Goal: Find specific page/section: Find specific page/section

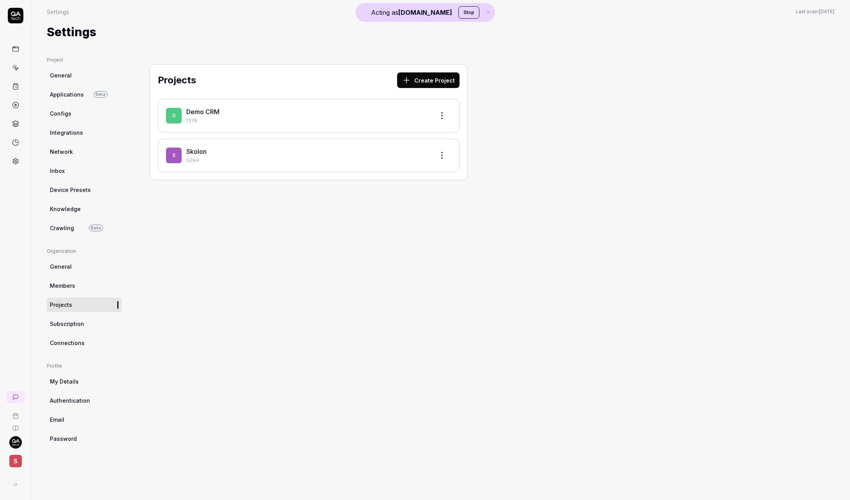
click at [14, 74] on link at bounding box center [16, 68] width 14 height 14
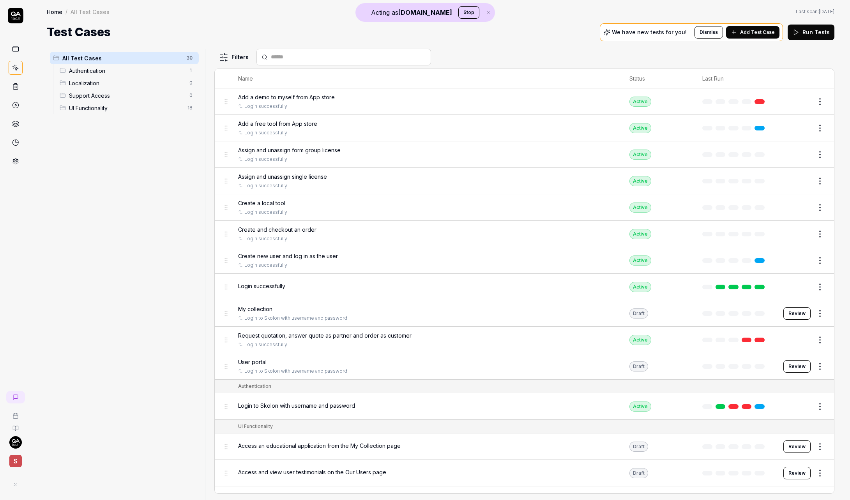
click at [108, 204] on div "All Test Cases 30 Authentication 1 Localization 0 Support Access 0 UI Functiona…" at bounding box center [124, 270] width 155 height 442
click at [107, 207] on div "All Test Cases 30 Authentication 1 Localization 0 Support Access 0 UI Functiona…" at bounding box center [124, 270] width 155 height 442
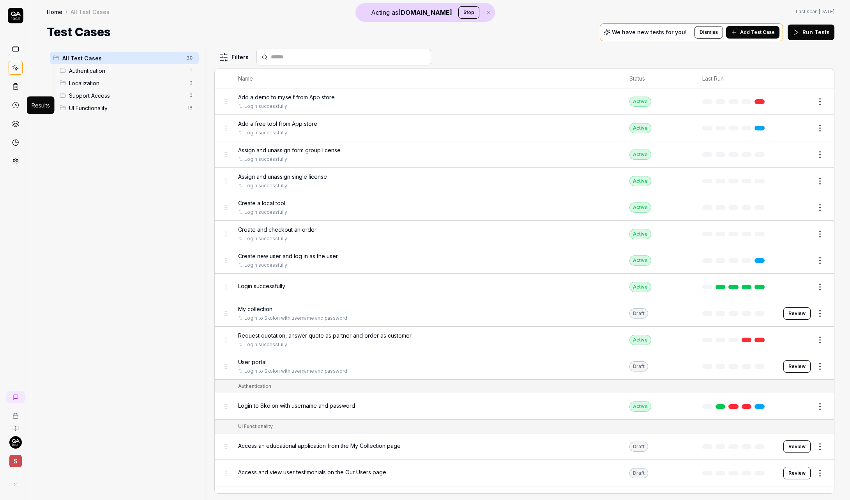
click at [15, 102] on icon at bounding box center [15, 105] width 7 height 7
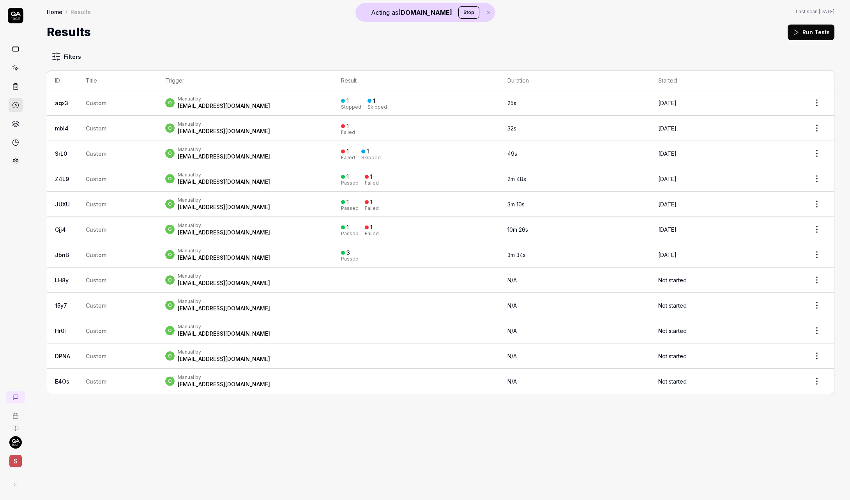
click at [59, 56] on html "Acting as [DOMAIN_NAME] Stop S Home / Results Home / Results Last scan: [DATE] …" at bounding box center [425, 250] width 850 height 500
click at [58, 109] on button "None" at bounding box center [59, 110] width 8 height 8
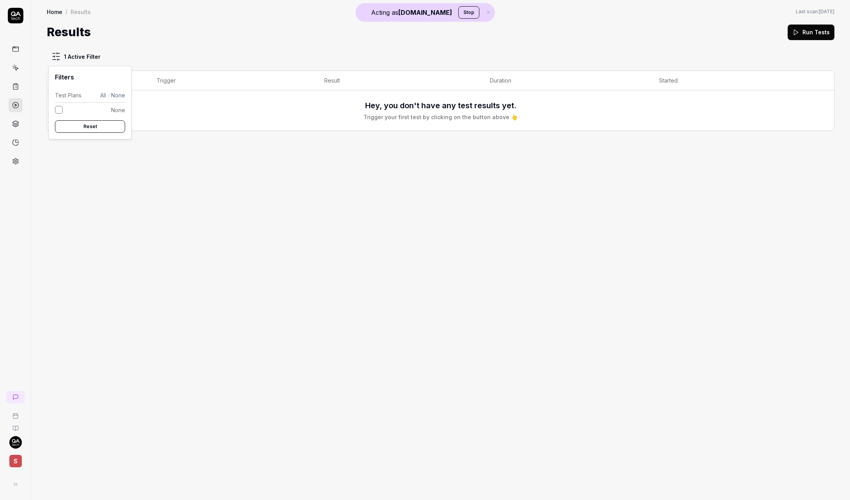
click at [57, 110] on button "None" at bounding box center [59, 110] width 8 height 8
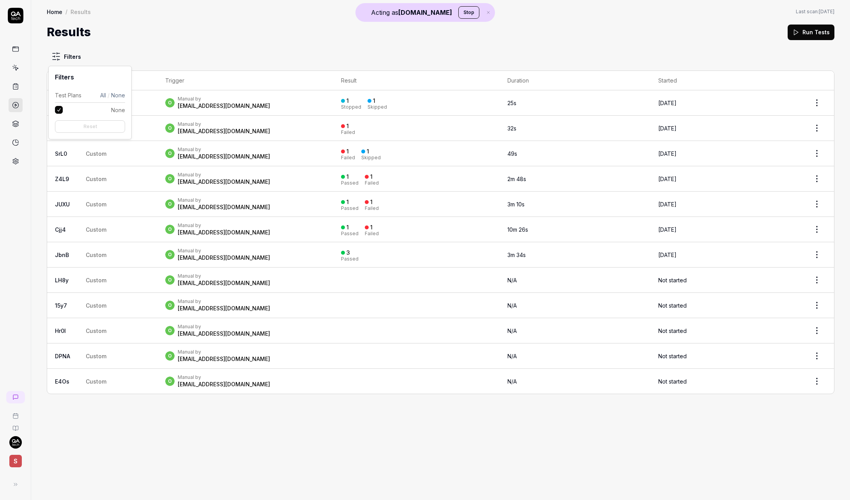
click at [57, 110] on button "None" at bounding box center [59, 110] width 8 height 8
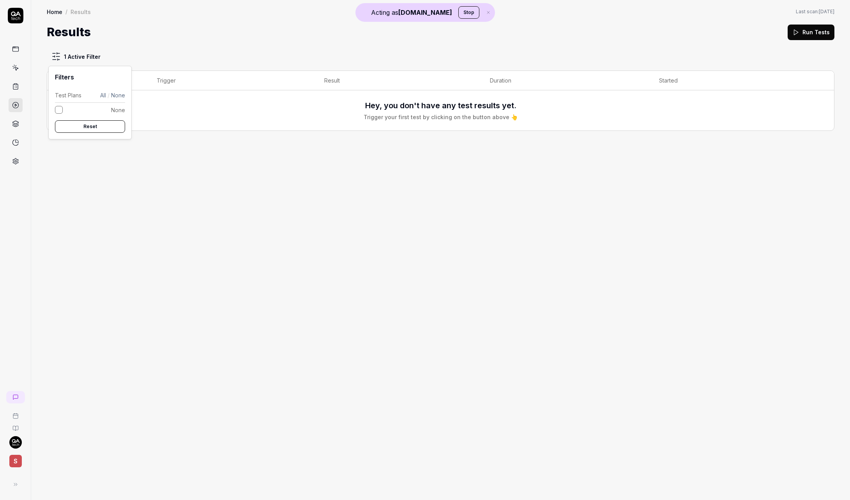
click at [57, 110] on button "None" at bounding box center [59, 110] width 8 height 8
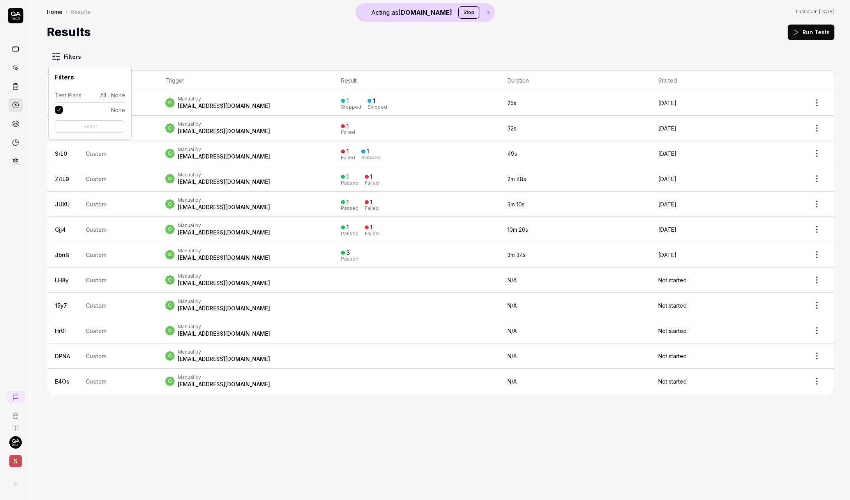
click at [103, 96] on button "All" at bounding box center [103, 95] width 6 height 8
click at [113, 95] on button "None" at bounding box center [118, 95] width 14 height 8
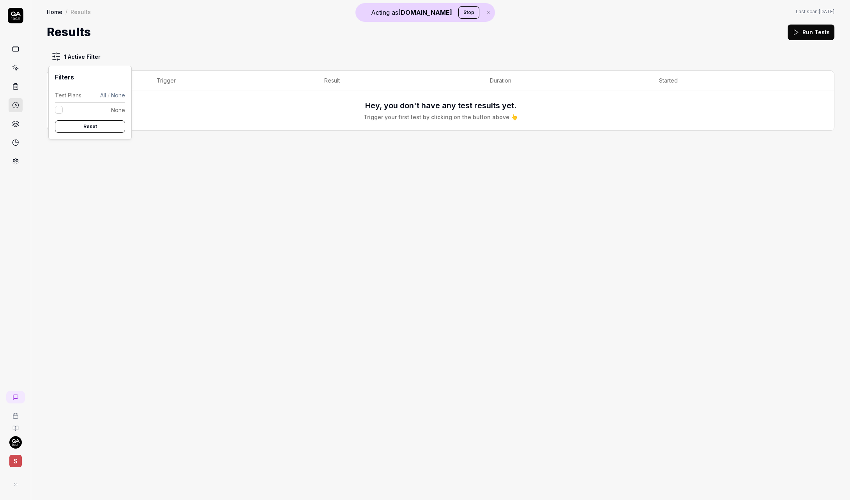
click at [103, 93] on button "All" at bounding box center [103, 95] width 6 height 8
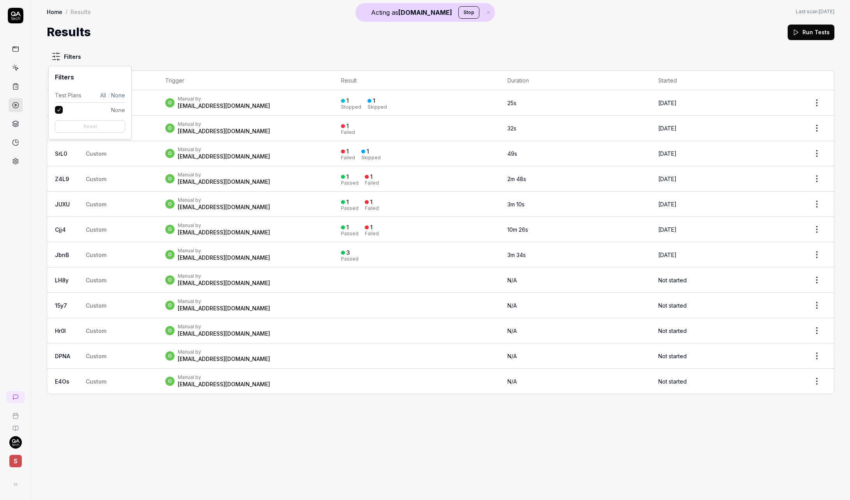
click at [157, 60] on html "Acting as [DOMAIN_NAME] Stop S Home / Results Home / Results Last scan: [DATE] …" at bounding box center [425, 250] width 850 height 500
click at [127, 49] on div "Filters ID Title Trigger Result Duration Started aqx3 Custom o Manual by [EMAIL…" at bounding box center [440, 222] width 787 height 346
click at [208, 444] on div "Filters ID Title Trigger Result Duration Started aqx3 Custom o Manual by [EMAIL…" at bounding box center [440, 270] width 818 height 459
click at [435, 440] on div "Filters ID Title Trigger Result Duration Started aqx3 Custom o Manual by [EMAIL…" at bounding box center [440, 270] width 818 height 459
click at [344, 448] on div "Filters ID Title Trigger Result Duration Started aqx3 Custom o Manual by [EMAIL…" at bounding box center [440, 270] width 818 height 459
